Goal: Information Seeking & Learning: Learn about a topic

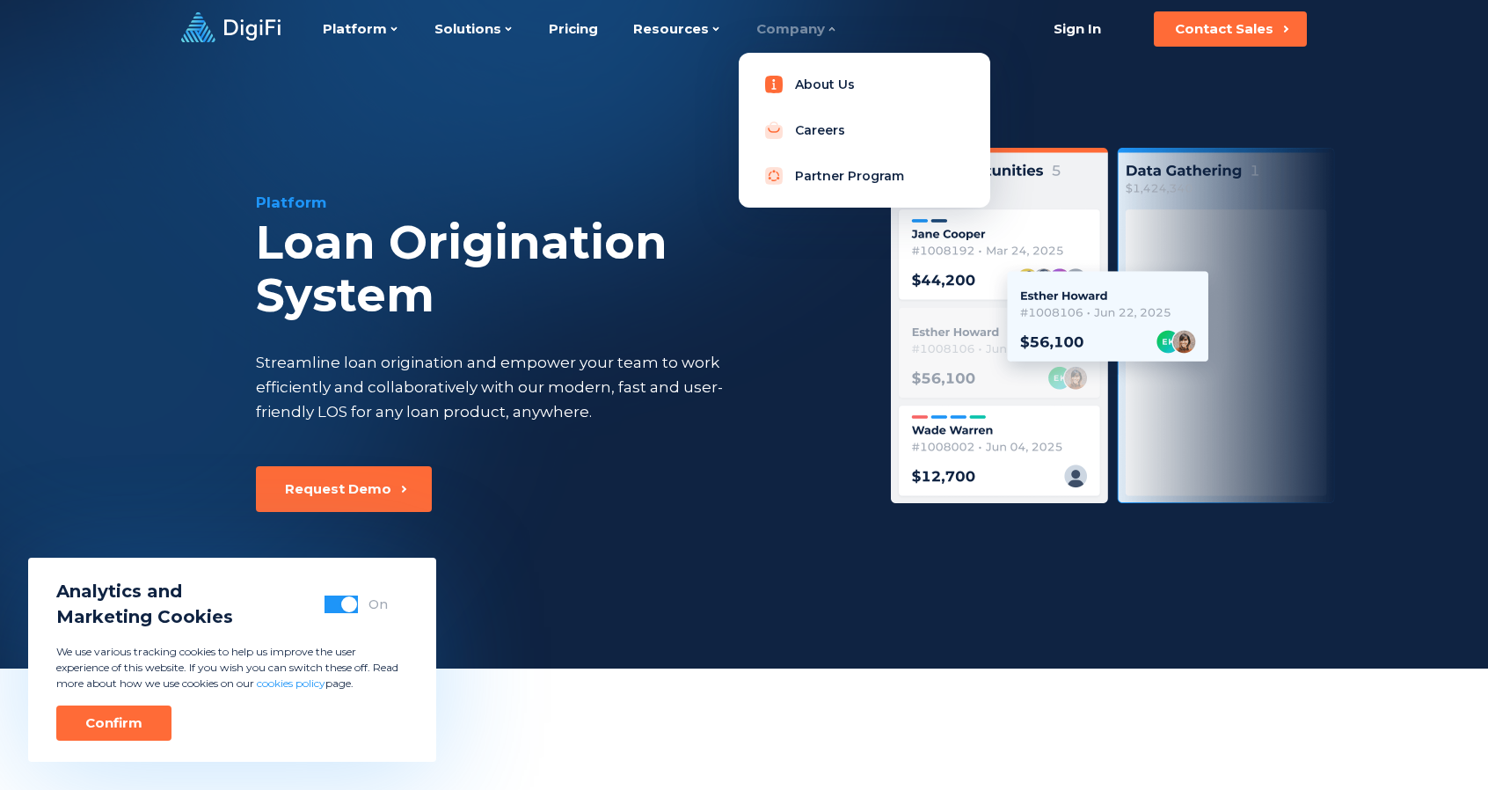
click at [814, 86] on link "About Us" at bounding box center [864, 84] width 223 height 35
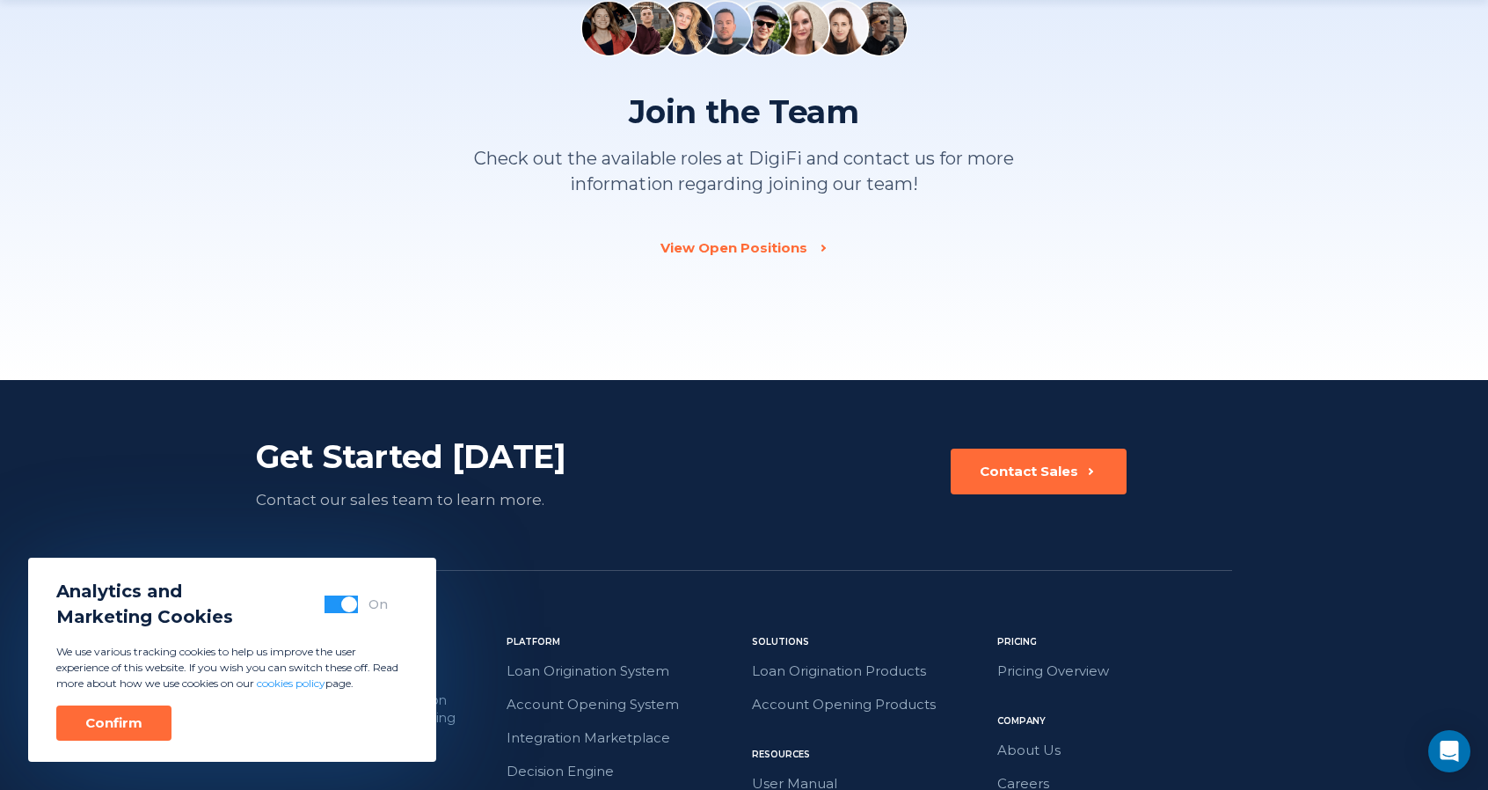
scroll to position [2727, 0]
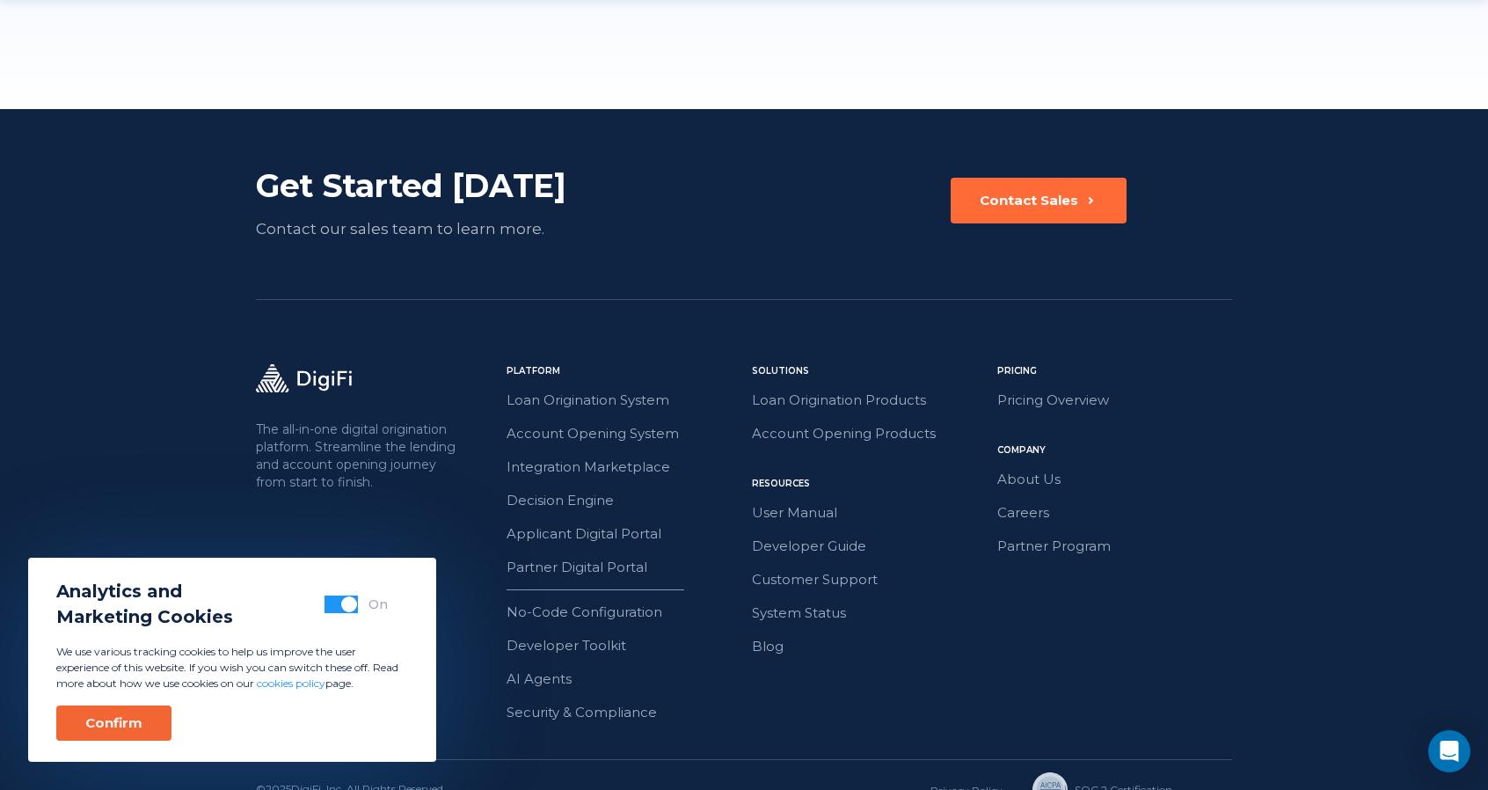
click at [128, 719] on div "Confirm" at bounding box center [113, 723] width 57 height 18
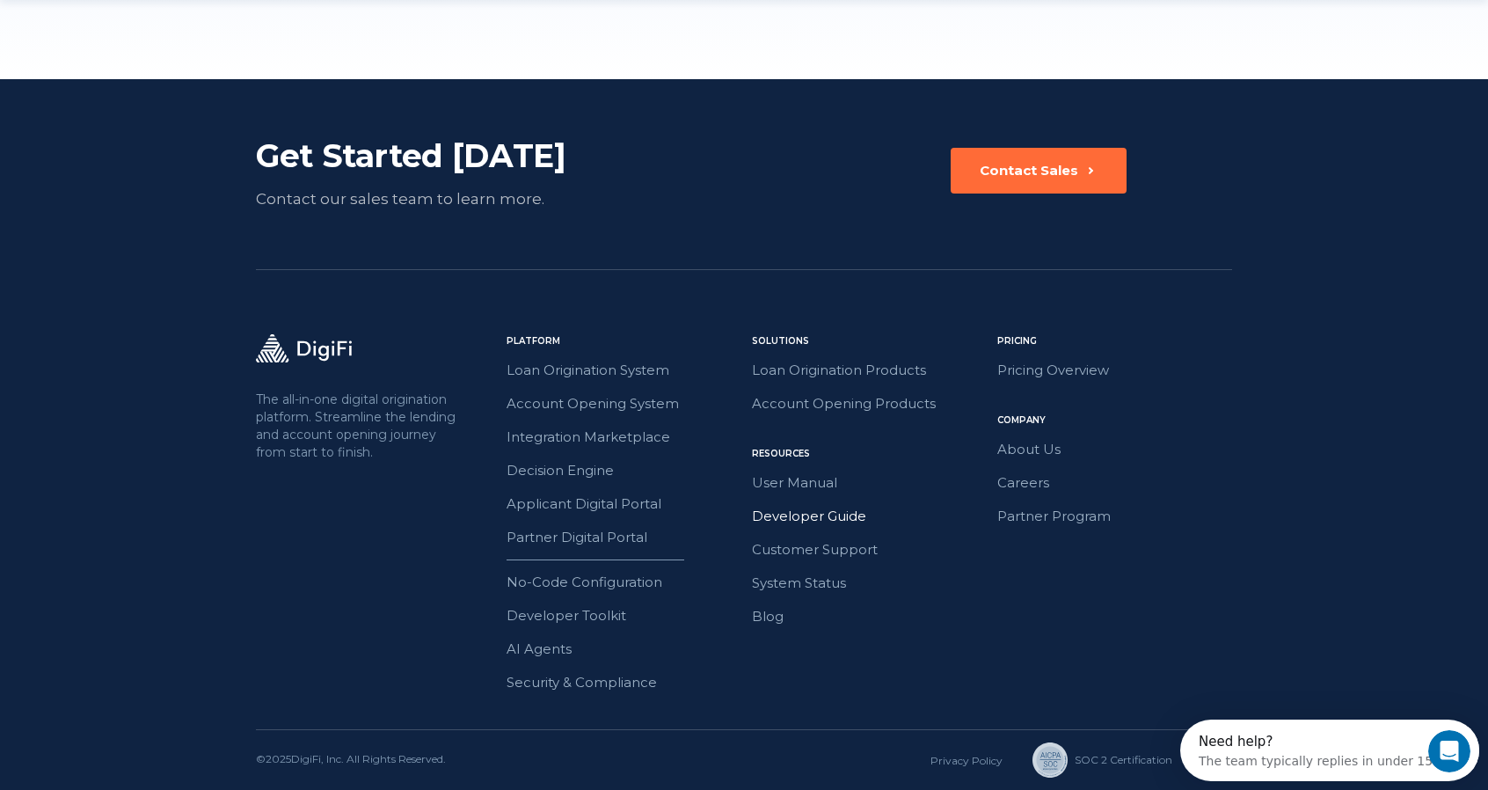
scroll to position [2772, 0]
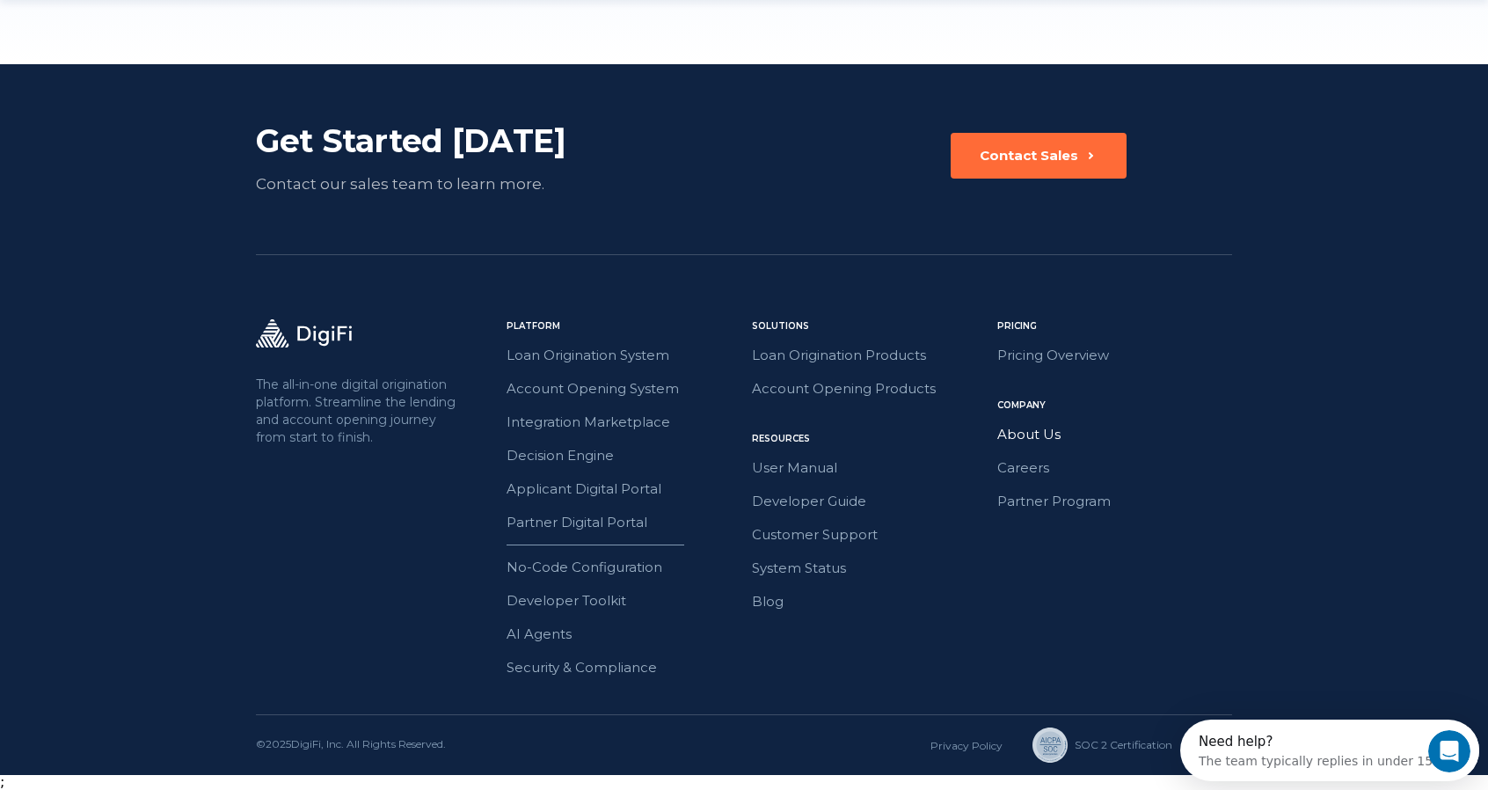
click at [1029, 435] on link "About Us" at bounding box center [1114, 434] width 235 height 23
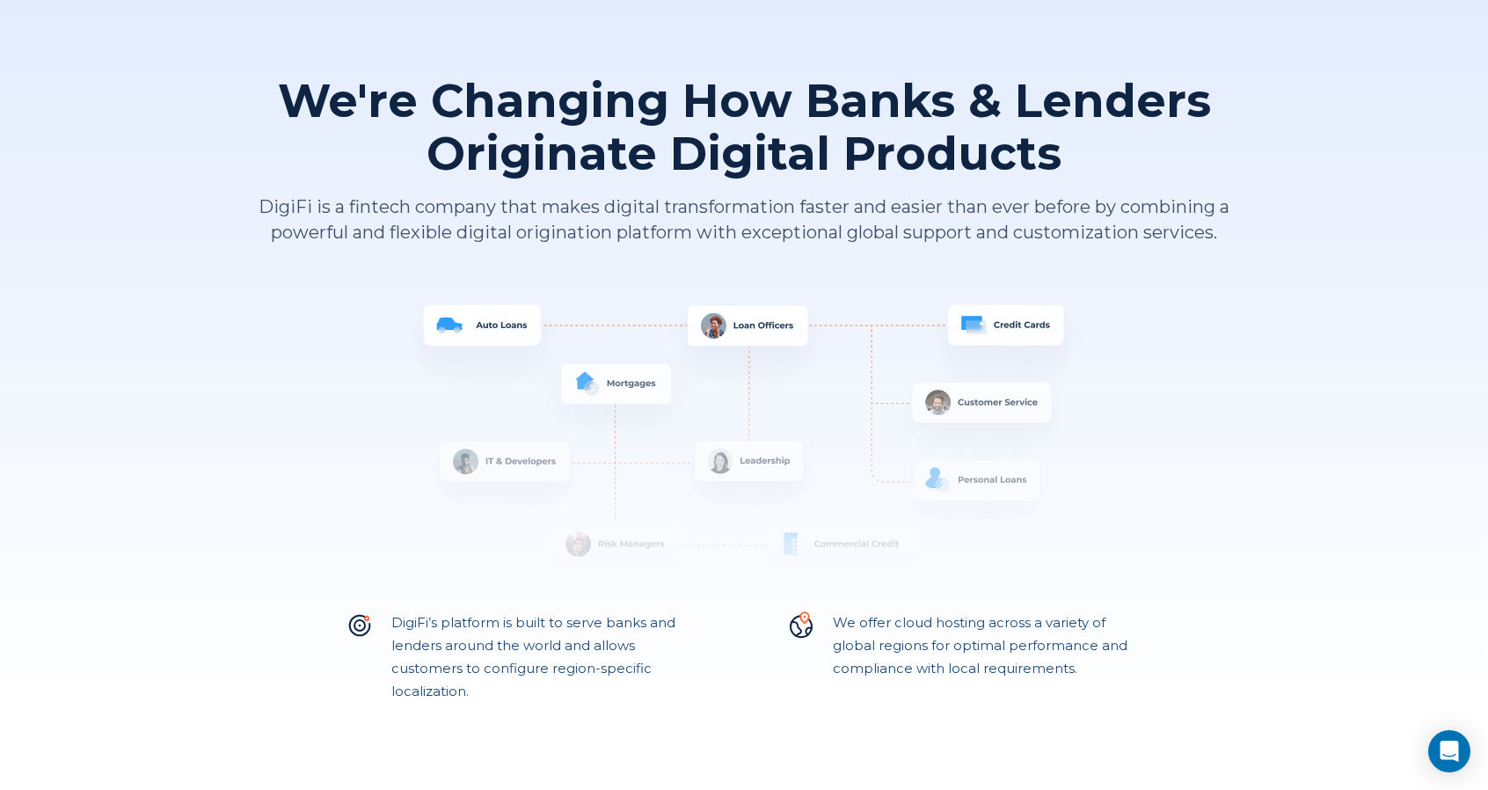
scroll to position [264, 0]
